Goal: Find specific page/section: Find specific page/section

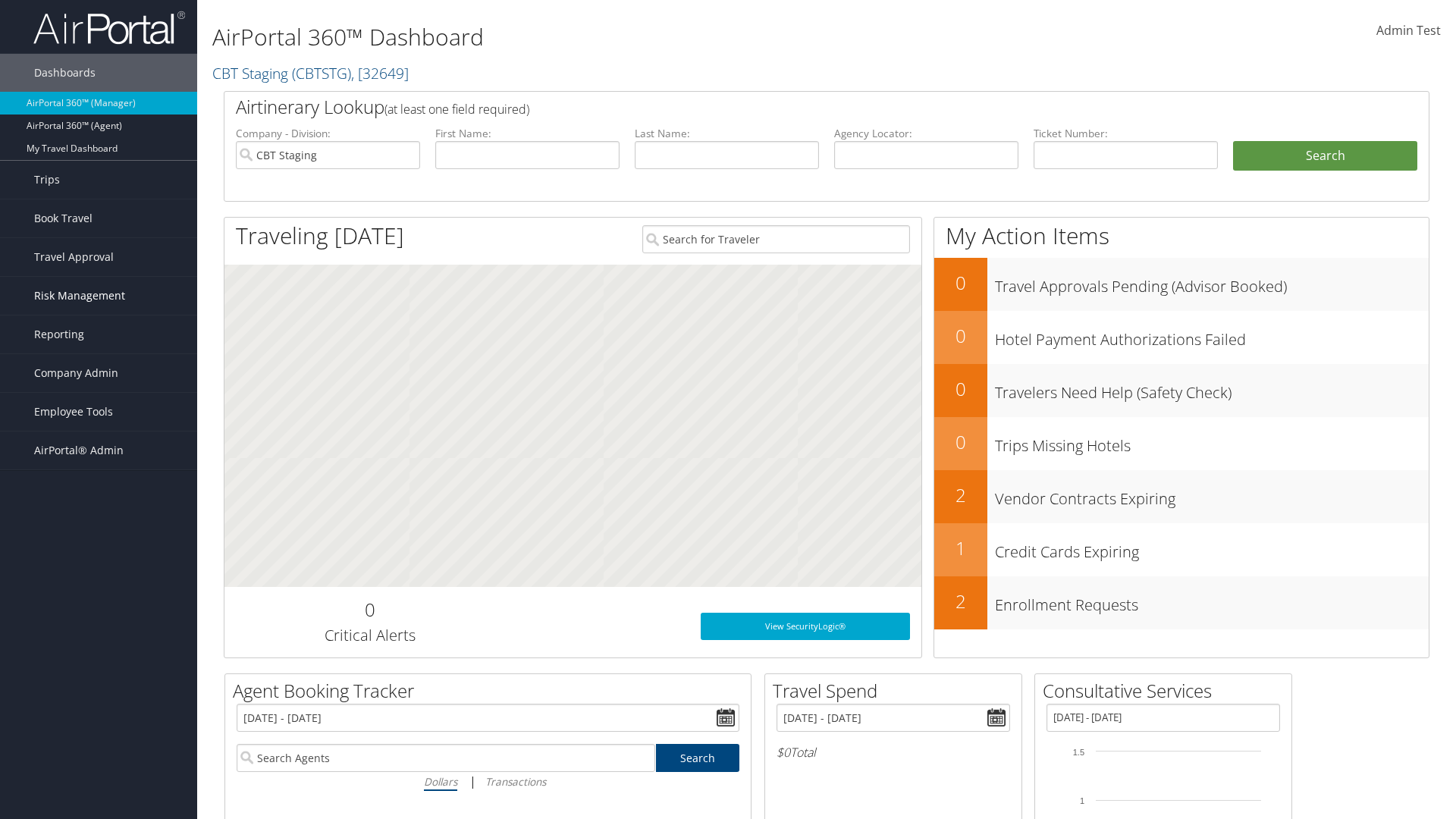
click at [98, 296] on span "Risk Management" at bounding box center [79, 296] width 91 height 38
click at [98, 371] on link "Assistance Requests" at bounding box center [98, 371] width 197 height 23
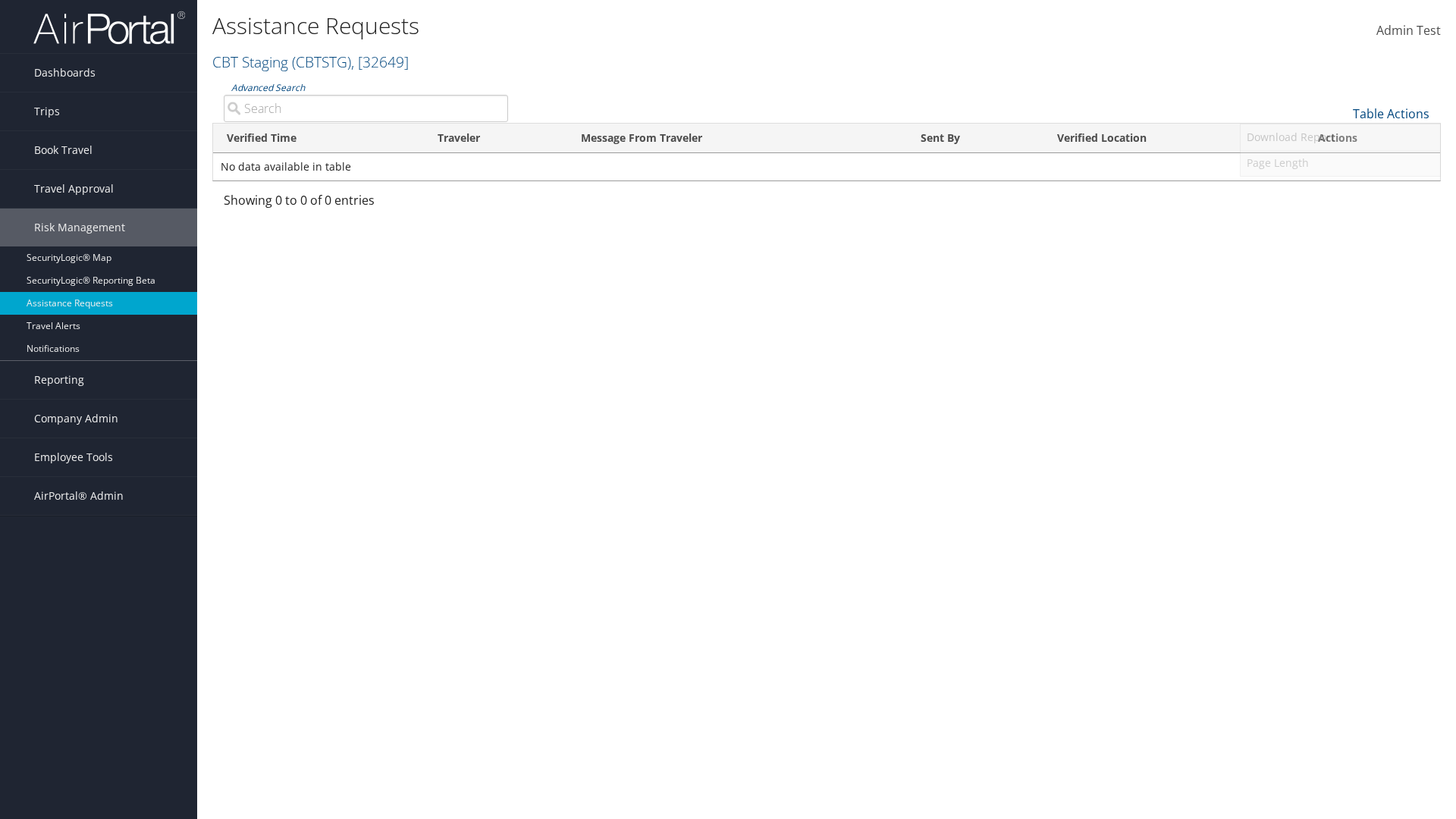
click at [1340, 163] on link "Page Length" at bounding box center [1340, 163] width 199 height 26
